Goal: Task Accomplishment & Management: Use online tool/utility

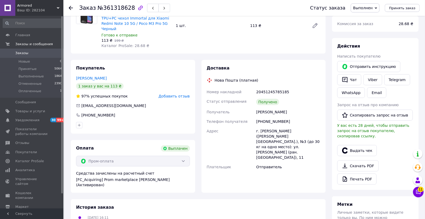
scroll to position [59, 0]
click at [359, 144] on button "Выдать чек" at bounding box center [357, 149] width 40 height 11
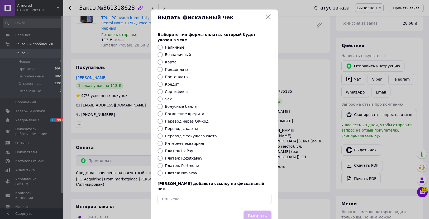
click at [160, 156] on input "Платеж RozetkaPay" at bounding box center [160, 158] width 5 height 5
radio input "true"
click at [264, 210] on button "Выбрать" at bounding box center [258, 215] width 28 height 11
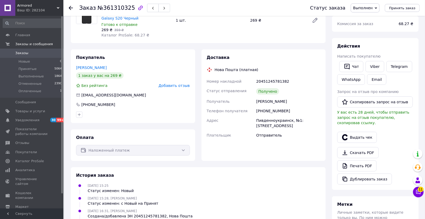
scroll to position [59, 0]
click at [356, 131] on button "Выдать чек" at bounding box center [357, 136] width 40 height 11
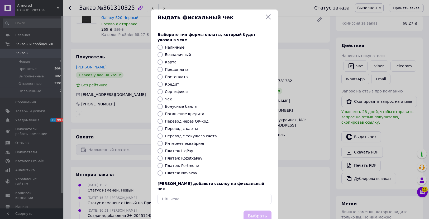
click at [172, 171] on label "Платеж NovaPay" at bounding box center [181, 173] width 32 height 4
click at [163, 170] on input "Платеж NovaPay" at bounding box center [160, 172] width 5 height 5
radio input "true"
click at [261, 210] on button "Выбрать" at bounding box center [258, 215] width 28 height 11
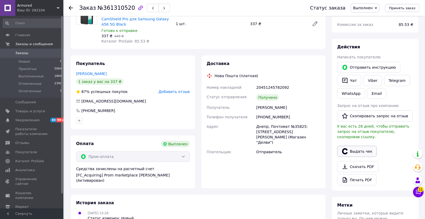
scroll to position [59, 0]
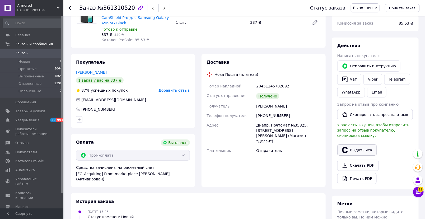
click at [359, 144] on button "Выдать чек" at bounding box center [357, 149] width 40 height 11
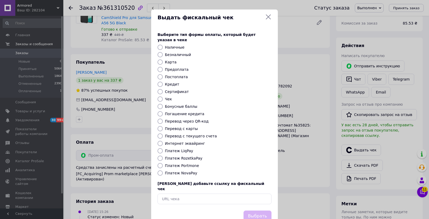
click at [160, 156] on input "Платеж RozetkaPay" at bounding box center [160, 158] width 5 height 5
radio input "true"
click at [260, 210] on button "Выбрать" at bounding box center [258, 215] width 28 height 11
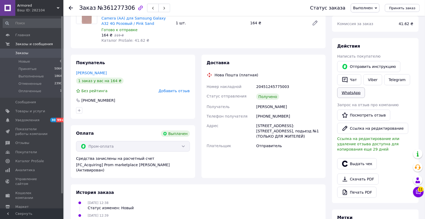
scroll to position [59, 0]
click at [353, 162] on button "Выдать чек" at bounding box center [357, 163] width 40 height 11
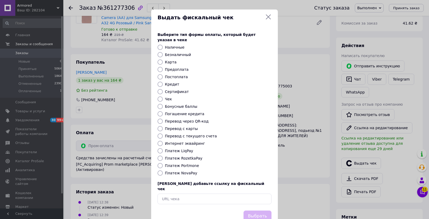
click at [161, 156] on input "Платеж RozetkaPay" at bounding box center [160, 158] width 5 height 5
radio input "true"
click at [261, 210] on button "Выбрать" at bounding box center [258, 215] width 28 height 11
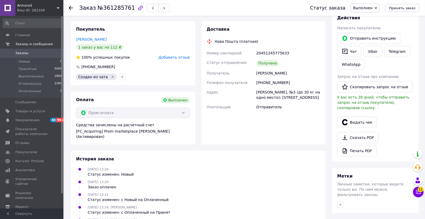
scroll to position [88, 0]
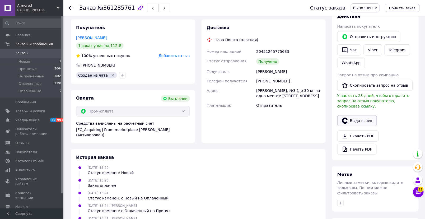
click at [357, 115] on button "Выдать чек" at bounding box center [357, 120] width 40 height 11
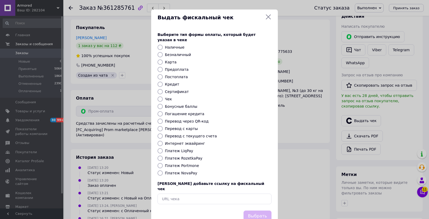
click at [158, 156] on input "Платеж RozetkaPay" at bounding box center [160, 158] width 5 height 5
radio input "true"
drag, startPoint x: 253, startPoint y: 203, endPoint x: 251, endPoint y: 189, distance: 14.4
click at [253, 210] on button "Выбрать" at bounding box center [258, 215] width 28 height 11
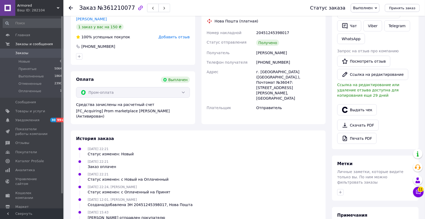
scroll to position [117, 0]
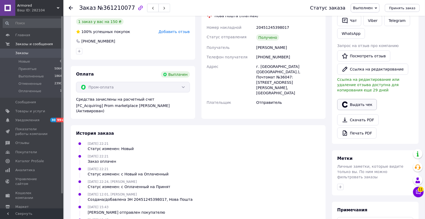
click at [357, 102] on button "Выдать чек" at bounding box center [357, 104] width 40 height 11
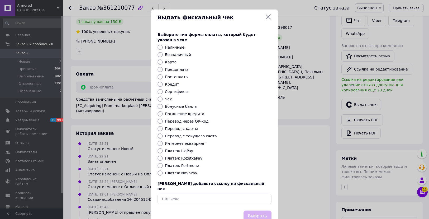
click at [160, 156] on input "Платеж RozetkaPay" at bounding box center [160, 158] width 5 height 5
radio input "true"
click at [264, 210] on button "Выбрать" at bounding box center [258, 215] width 28 height 11
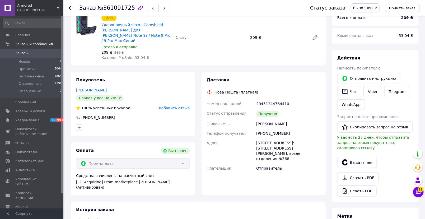
scroll to position [59, 0]
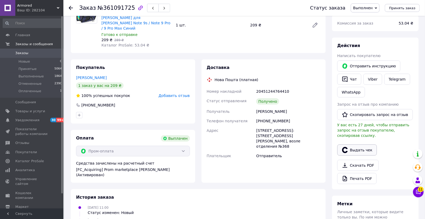
click at [359, 144] on button "Выдать чек" at bounding box center [357, 149] width 40 height 11
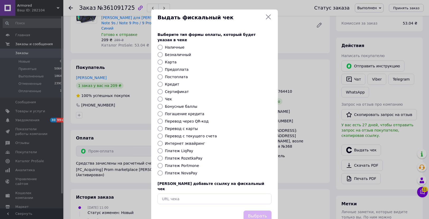
click at [179, 156] on label "Платеж RozetkaPay" at bounding box center [184, 158] width 38 height 4
click at [163, 156] on input "Платеж RozetkaPay" at bounding box center [160, 158] width 5 height 5
radio input "true"
click at [252, 210] on button "Выбрать" at bounding box center [258, 215] width 28 height 11
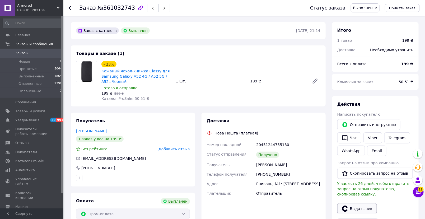
click at [358, 203] on button "Выдать чек" at bounding box center [357, 208] width 40 height 11
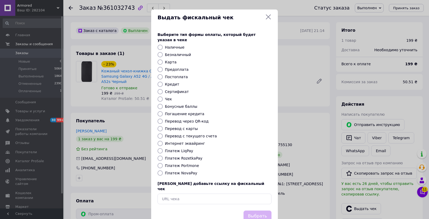
click at [170, 156] on label "Платеж RozetkaPay" at bounding box center [184, 158] width 38 height 4
click at [163, 156] on input "Платеж RozetkaPay" at bounding box center [160, 158] width 5 height 5
radio input "true"
click at [262, 210] on button "Выбрать" at bounding box center [258, 215] width 28 height 11
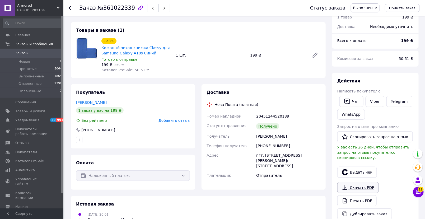
scroll to position [59, 0]
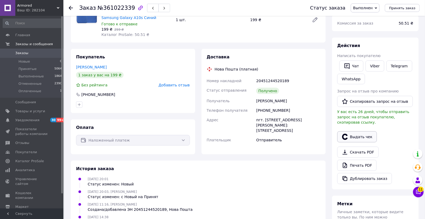
click at [357, 131] on button "Выдать чек" at bounding box center [357, 136] width 40 height 11
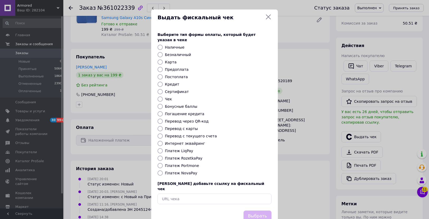
click at [186, 171] on label "Платеж NovaPay" at bounding box center [181, 173] width 32 height 4
click at [163, 170] on input "Платеж NovaPay" at bounding box center [160, 172] width 5 height 5
radio input "true"
click at [252, 210] on button "Выбрать" at bounding box center [258, 215] width 28 height 11
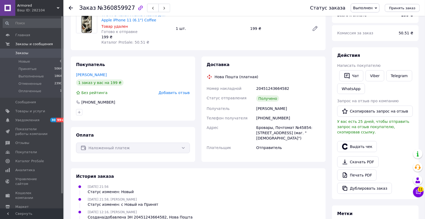
scroll to position [59, 0]
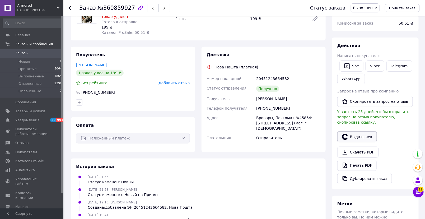
click at [356, 132] on button "Выдать чек" at bounding box center [357, 136] width 40 height 11
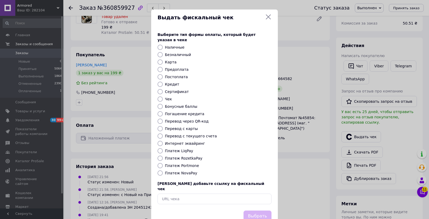
click at [185, 171] on label "Платеж NovaPay" at bounding box center [181, 173] width 32 height 4
click at [163, 170] on input "Платеж NovaPay" at bounding box center [160, 172] width 5 height 5
radio input "true"
drag, startPoint x: 257, startPoint y: 206, endPoint x: 259, endPoint y: 192, distance: 14.1
click at [257, 210] on button "Выбрать" at bounding box center [258, 215] width 28 height 11
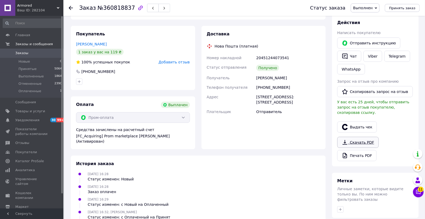
scroll to position [88, 0]
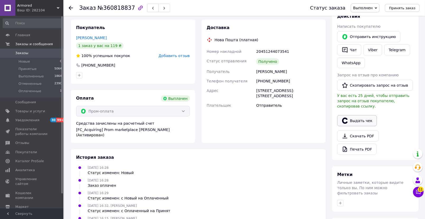
click at [356, 115] on button "Выдать чек" at bounding box center [357, 120] width 40 height 11
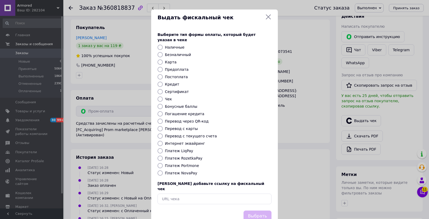
click at [186, 156] on label "Платеж RozetkaPay" at bounding box center [184, 158] width 38 height 4
click at [163, 156] on input "Платеж RozetkaPay" at bounding box center [160, 158] width 5 height 5
radio input "true"
click at [253, 210] on button "Выбрать" at bounding box center [258, 215] width 28 height 11
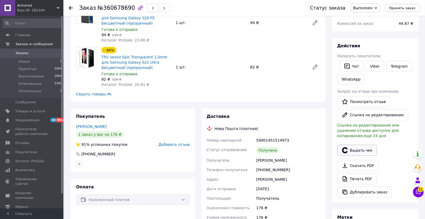
scroll to position [59, 0]
click at [356, 148] on button "Выдать чек" at bounding box center [357, 149] width 40 height 11
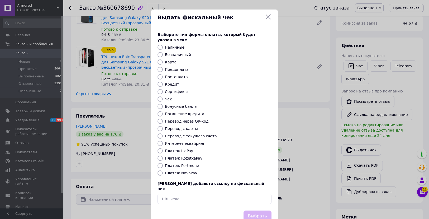
click at [176, 156] on label "Платеж RozetkaPay" at bounding box center [184, 158] width 38 height 4
click at [163, 156] on input "Платеж RozetkaPay" at bounding box center [160, 158] width 5 height 5
radio input "true"
click at [265, 210] on button "Выбрать" at bounding box center [258, 215] width 28 height 11
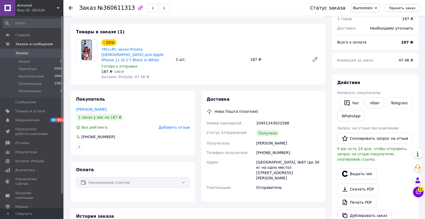
scroll to position [88, 0]
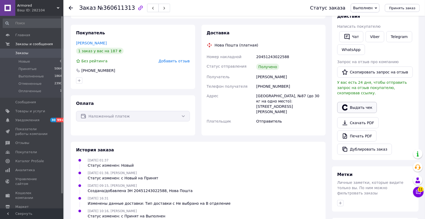
click at [361, 102] on button "Выдать чек" at bounding box center [357, 107] width 40 height 11
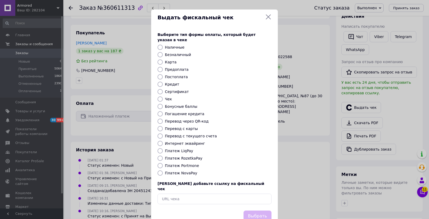
click at [173, 171] on label "Платеж NovaPay" at bounding box center [181, 173] width 32 height 4
click at [163, 170] on input "Платеж NovaPay" at bounding box center [160, 172] width 5 height 5
radio input "true"
click at [264, 210] on button "Выбрать" at bounding box center [258, 215] width 28 height 11
